Goal: Transaction & Acquisition: Purchase product/service

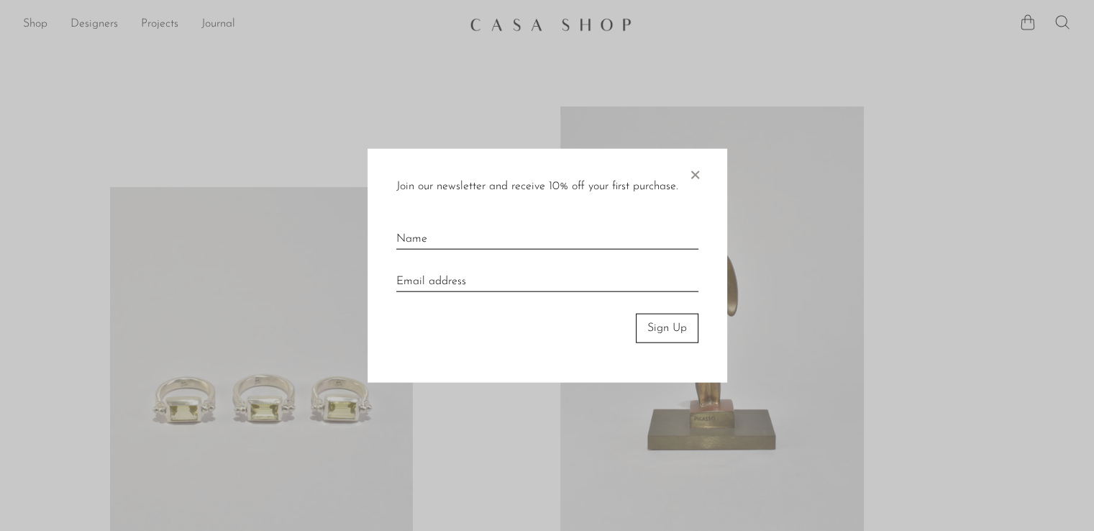
click at [696, 177] on span "×" at bounding box center [695, 172] width 14 height 46
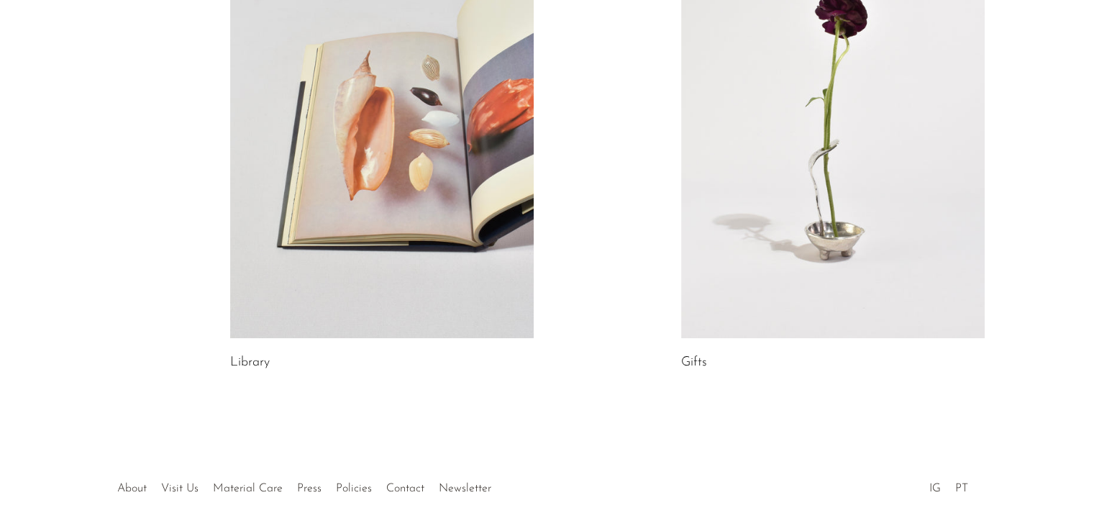
scroll to position [652, 0]
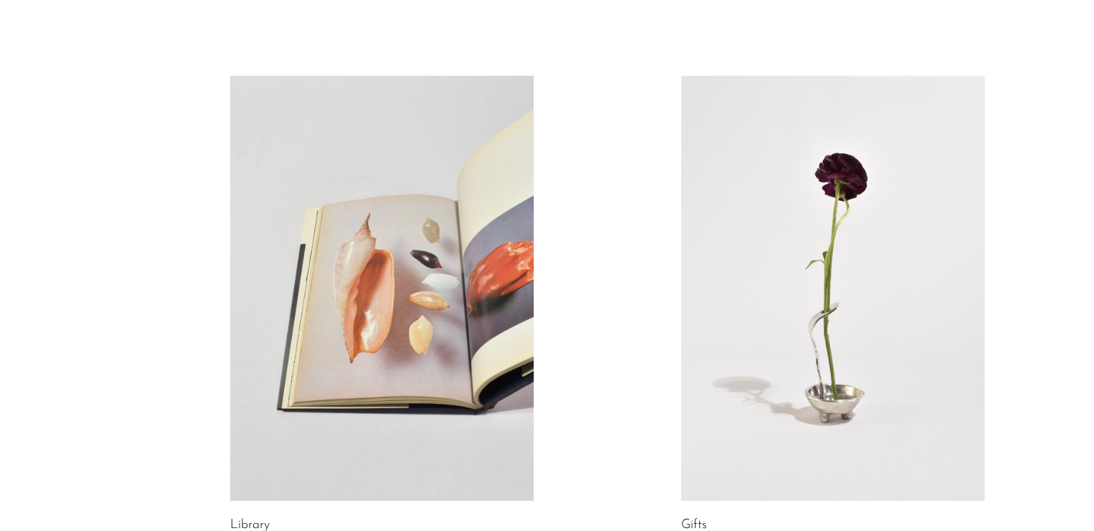
click at [871, 309] on link at bounding box center [833, 288] width 304 height 425
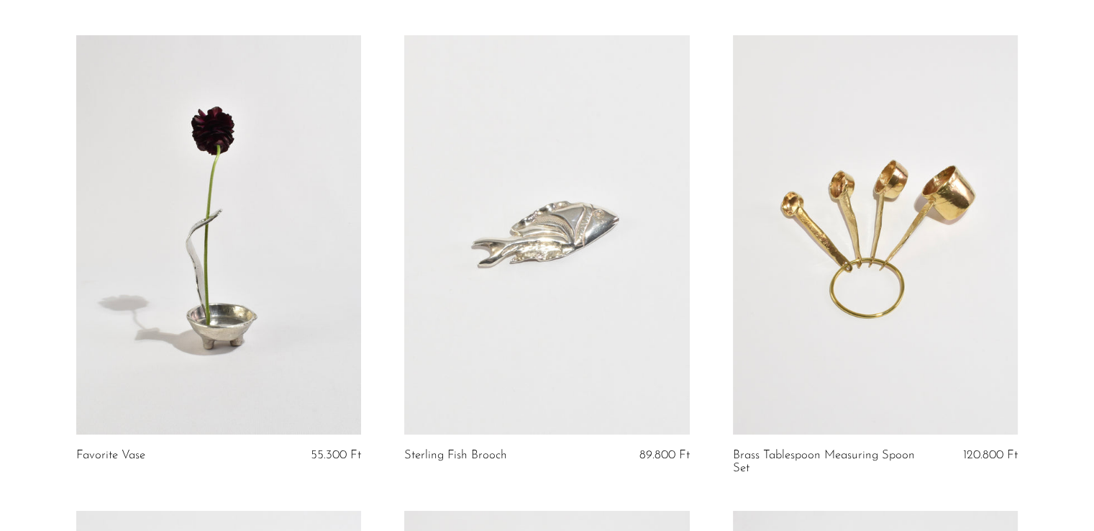
scroll to position [96, 0]
click at [218, 215] on link at bounding box center [218, 235] width 285 height 399
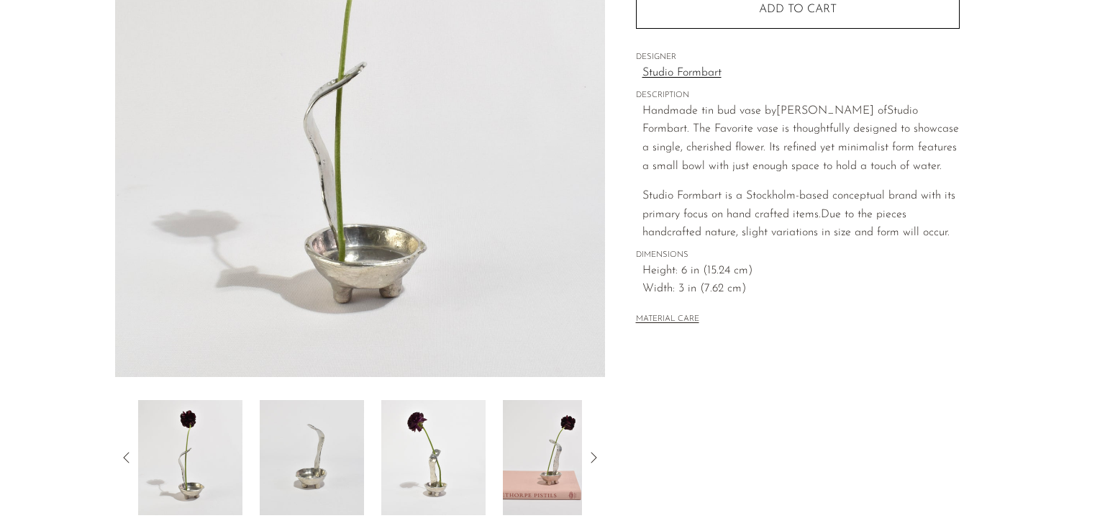
scroll to position [288, 0]
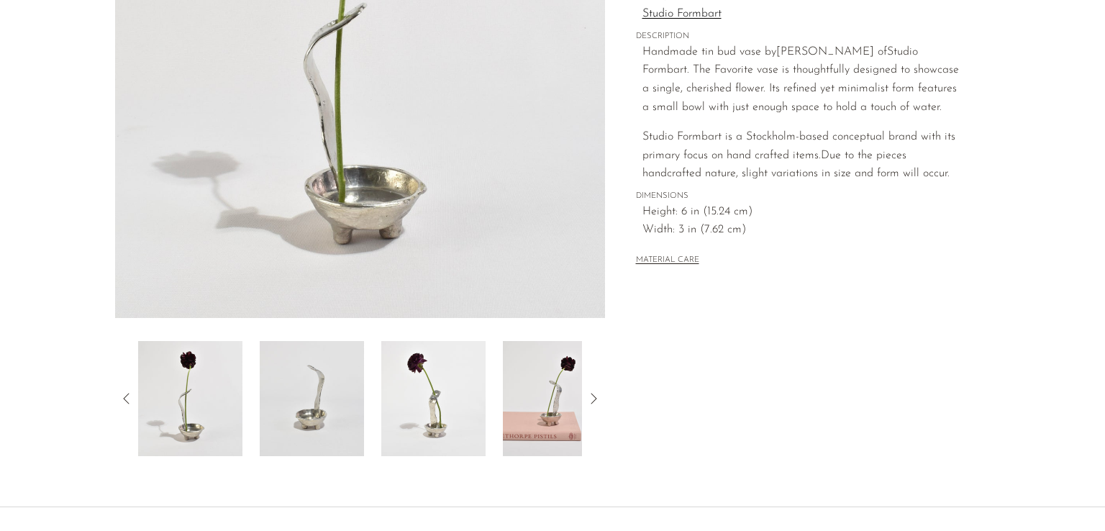
click at [418, 378] on img at bounding box center [433, 398] width 104 height 115
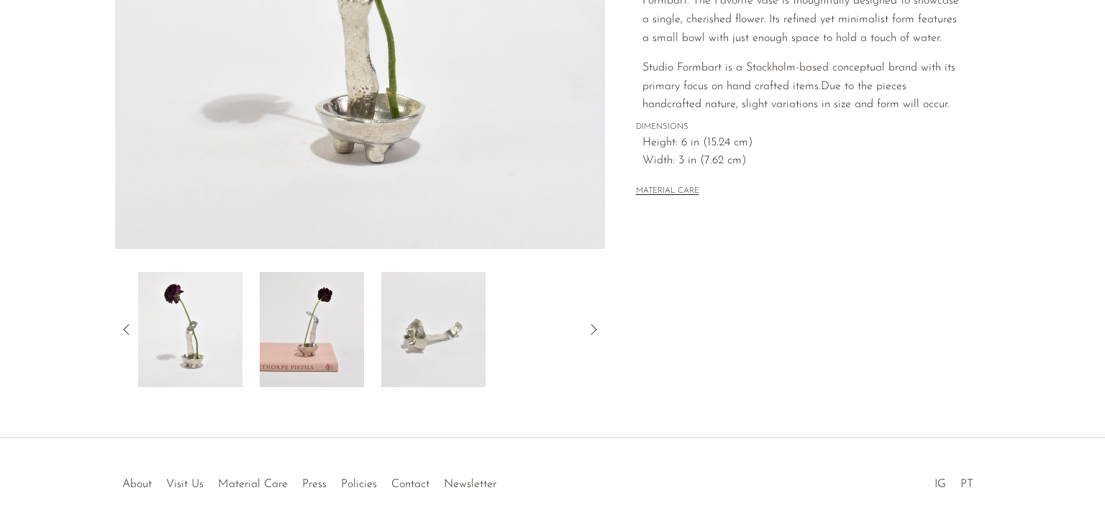
scroll to position [406, 0]
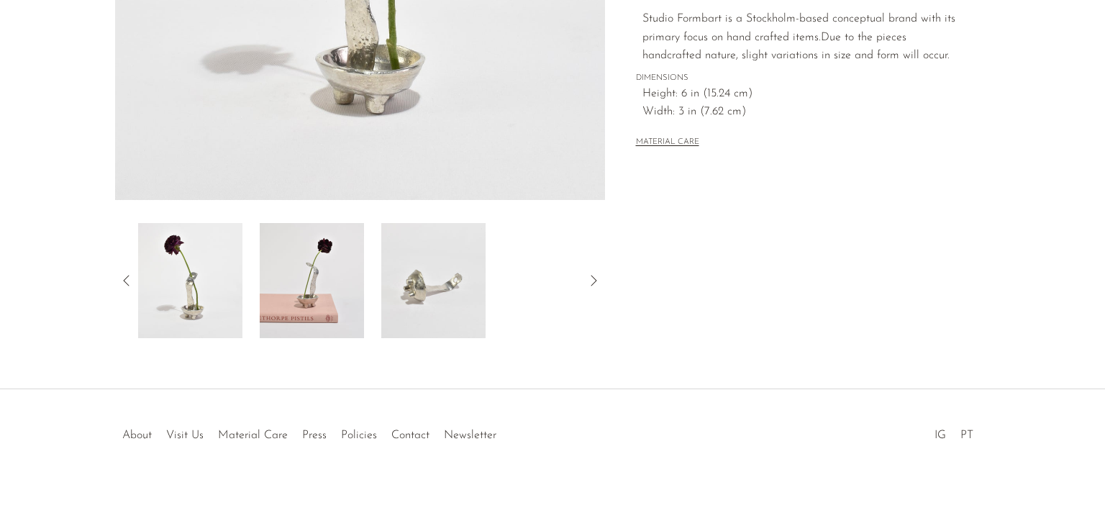
click at [307, 266] on img at bounding box center [312, 280] width 104 height 115
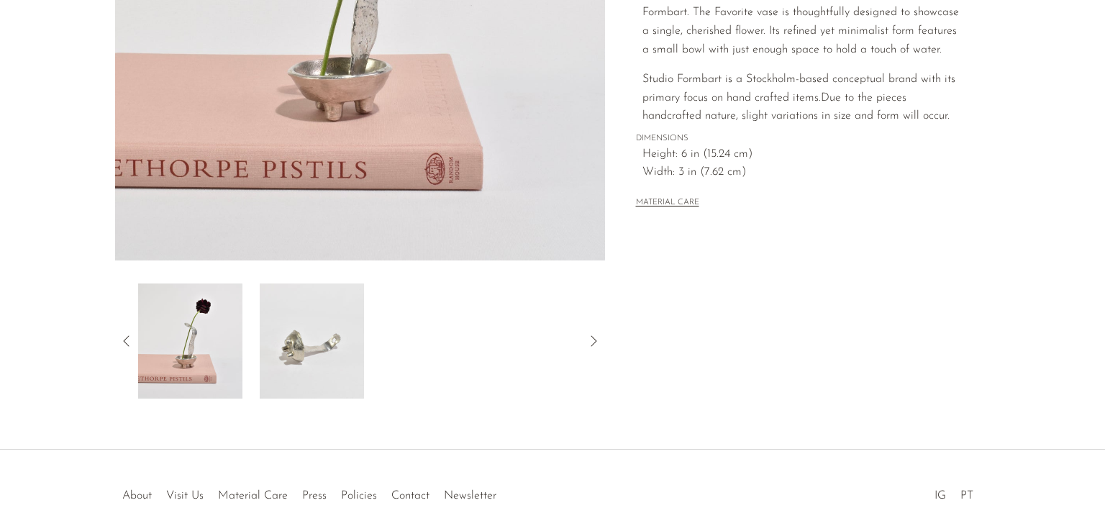
scroll to position [348, 0]
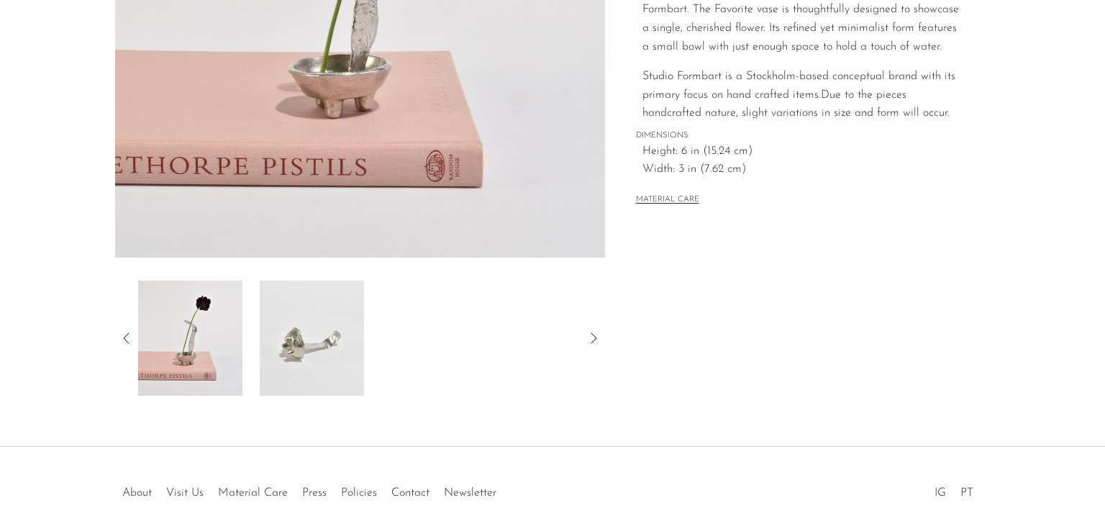
click at [211, 307] on img at bounding box center [190, 338] width 104 height 115
click at [122, 335] on icon at bounding box center [126, 338] width 17 height 17
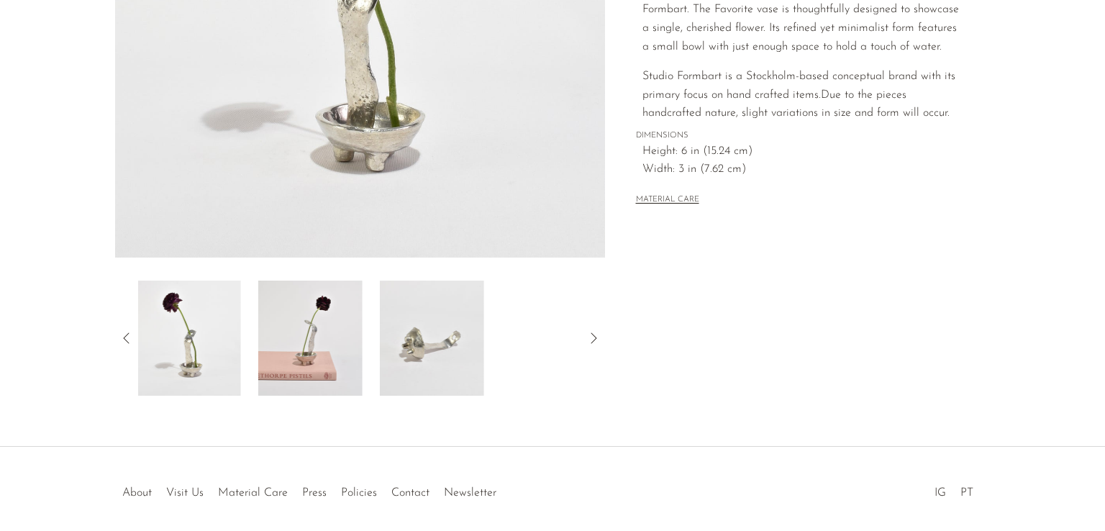
click at [122, 335] on icon at bounding box center [126, 338] width 17 height 17
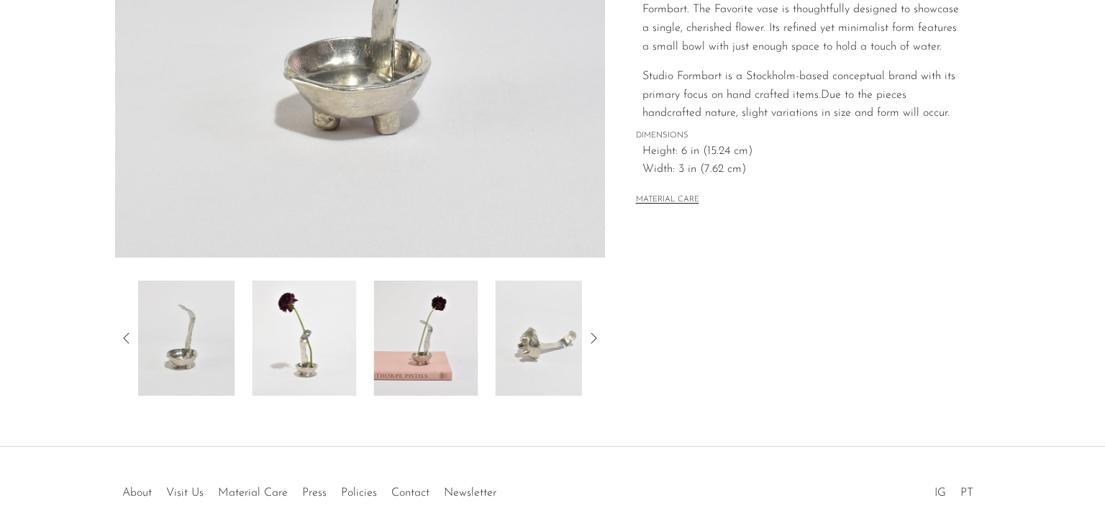
click at [122, 335] on icon at bounding box center [126, 338] width 17 height 17
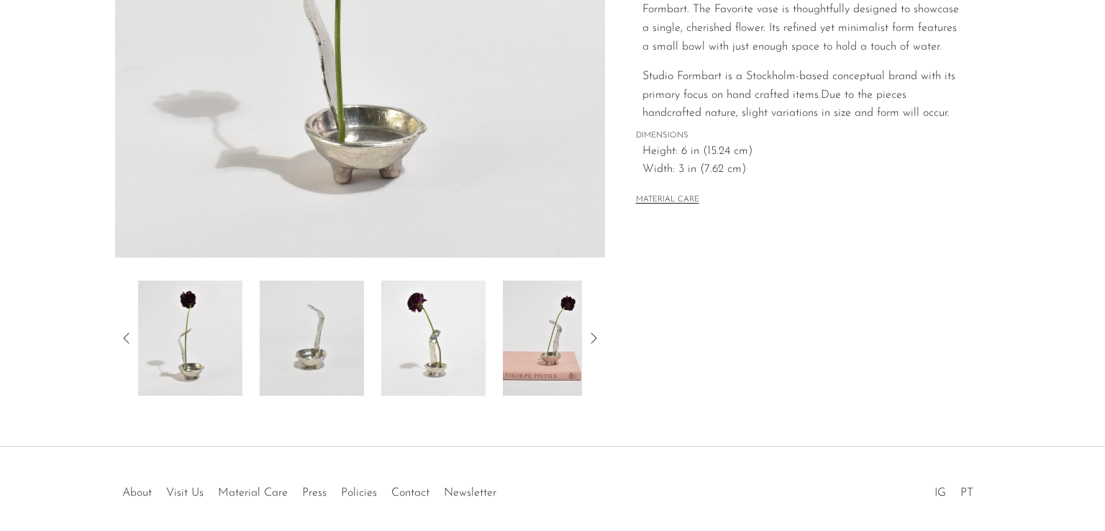
click at [436, 363] on img at bounding box center [433, 338] width 104 height 115
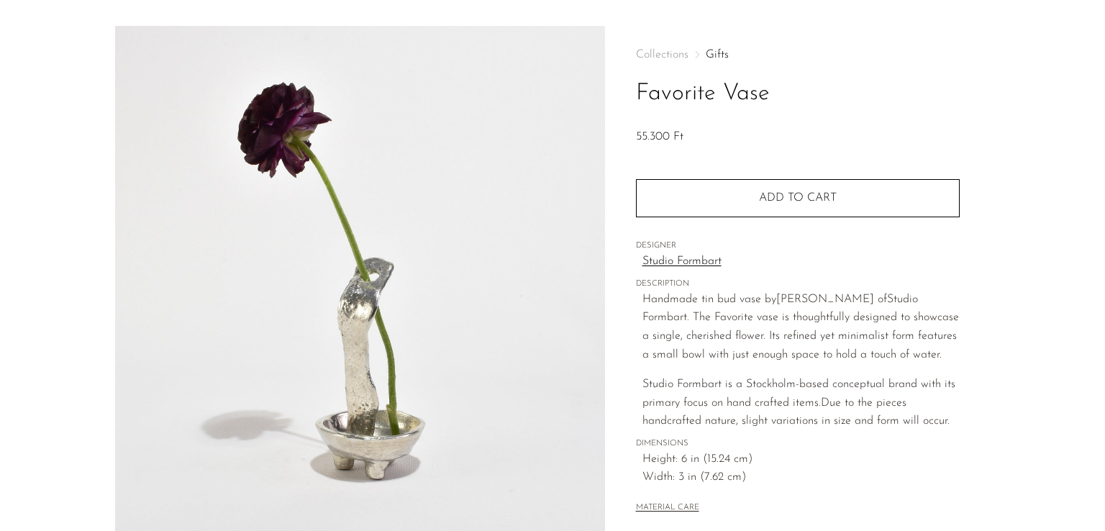
scroll to position [17, 0]
